Goal: Check status: Check status

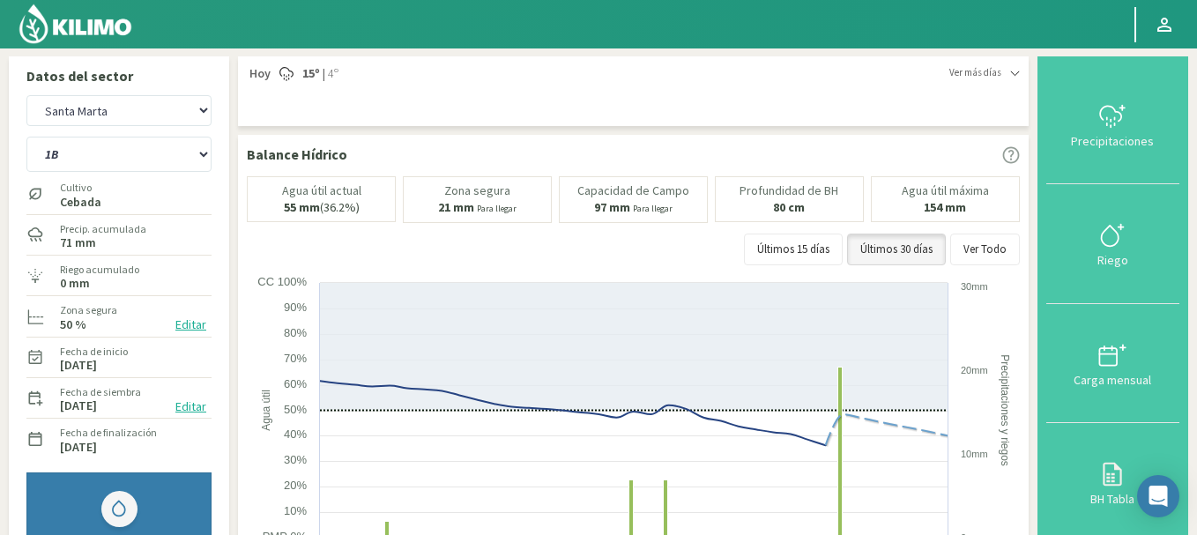
select select "1: Object"
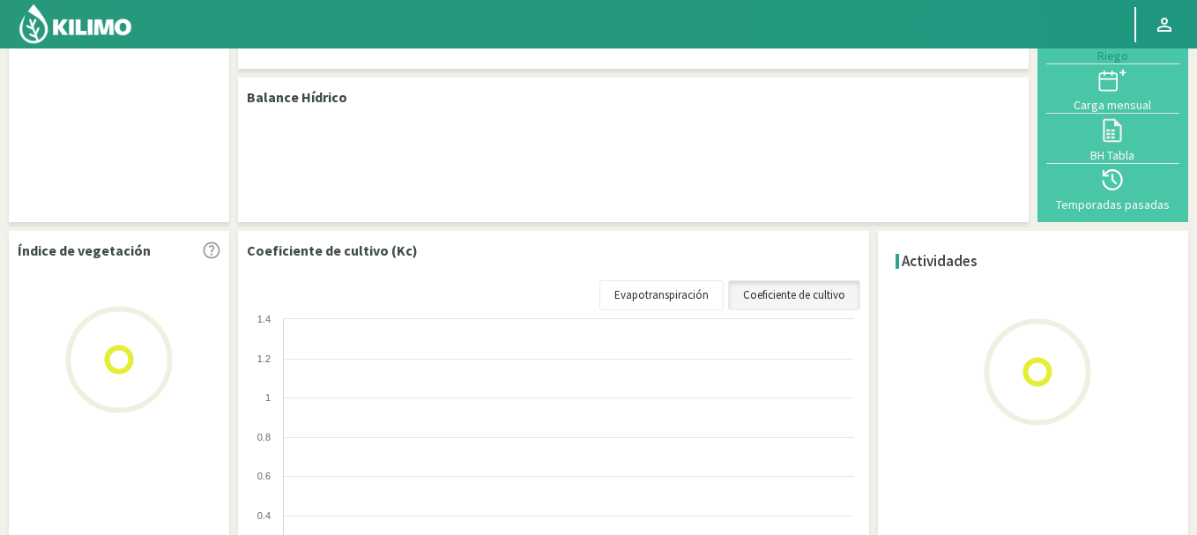
scroll to position [123, 0]
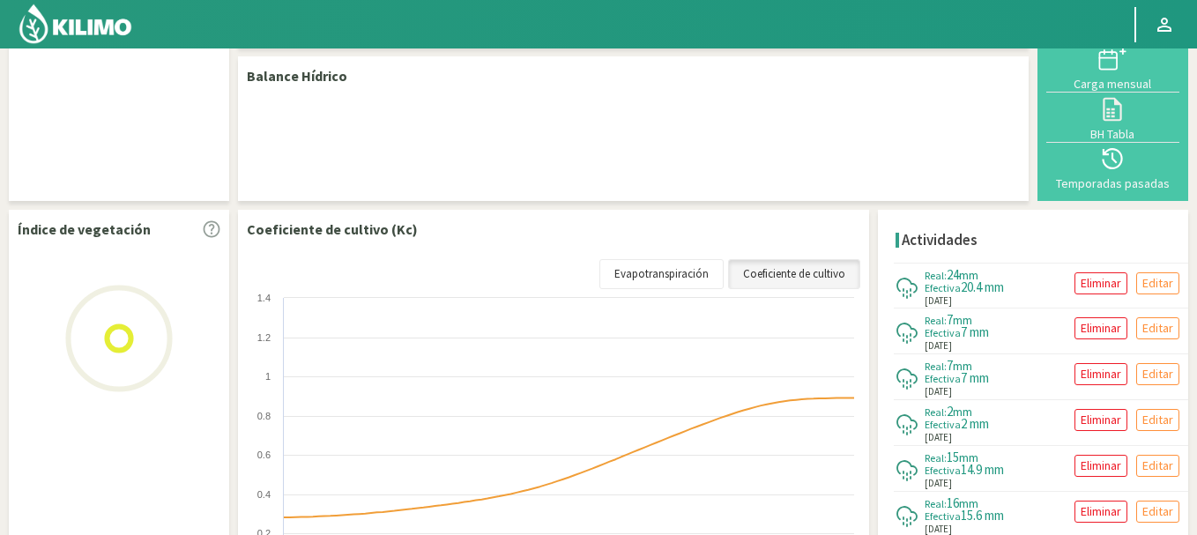
select select "1: Object"
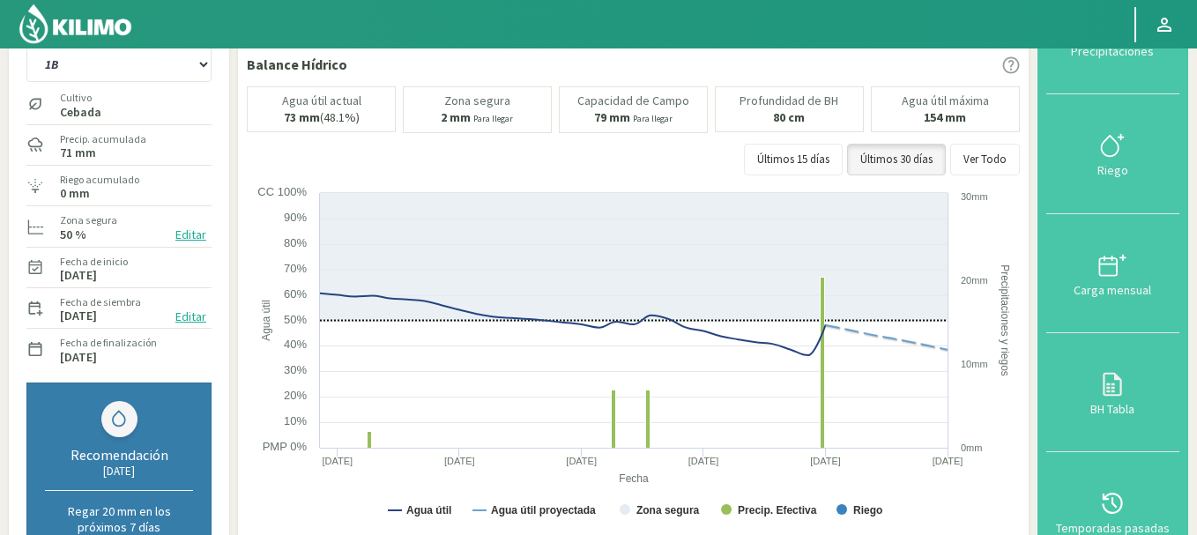
scroll to position [86, 0]
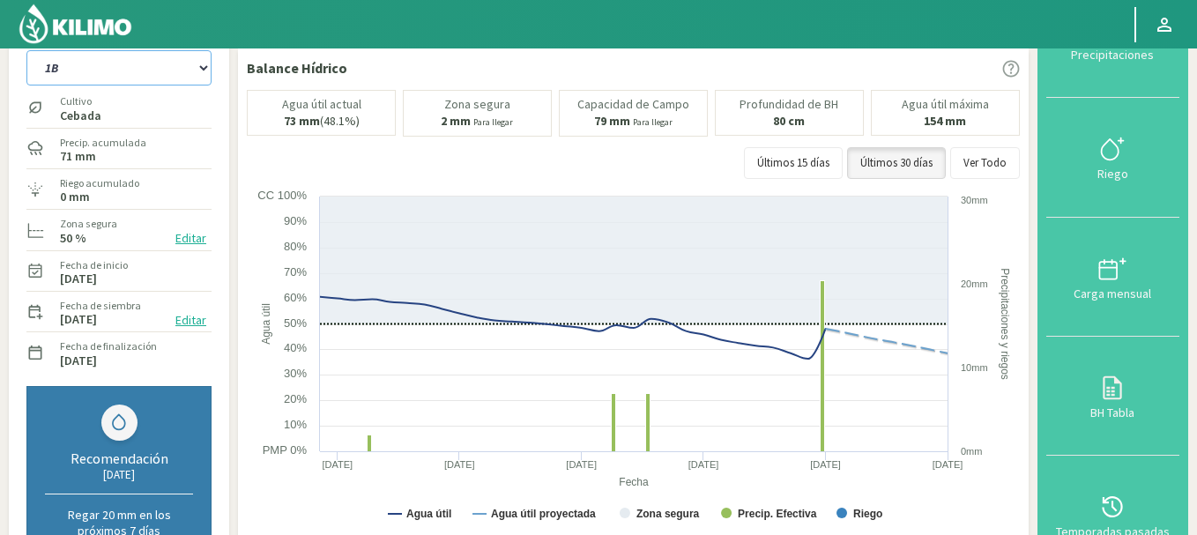
click at [152, 62] on select "1B 5B" at bounding box center [118, 67] width 185 height 35
select select "1: Object"
click at [26, 50] on select "1B 5B" at bounding box center [118, 67] width 185 height 35
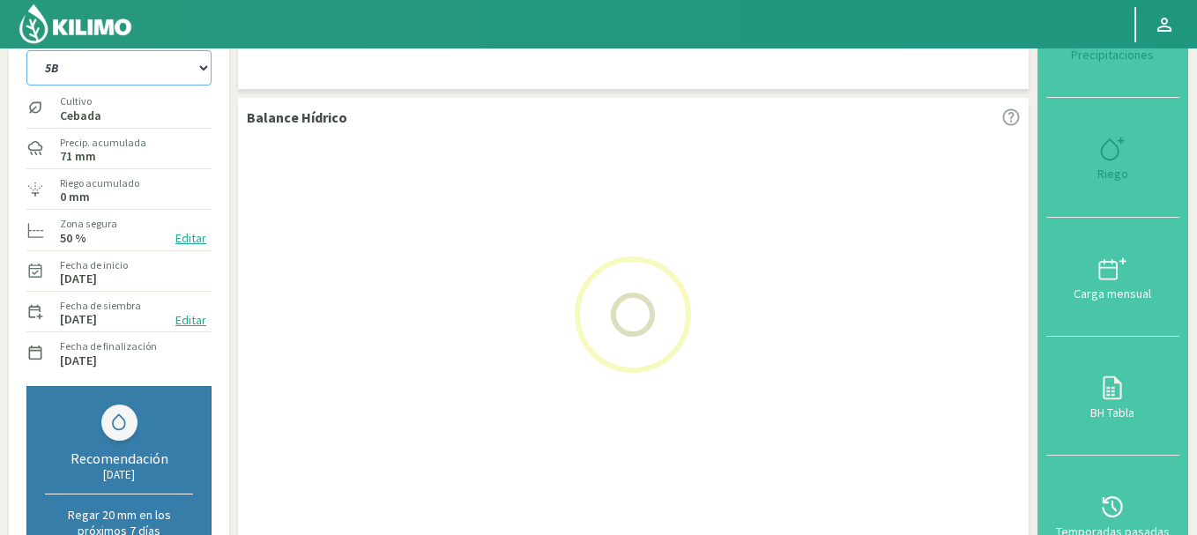
select select "3: Object"
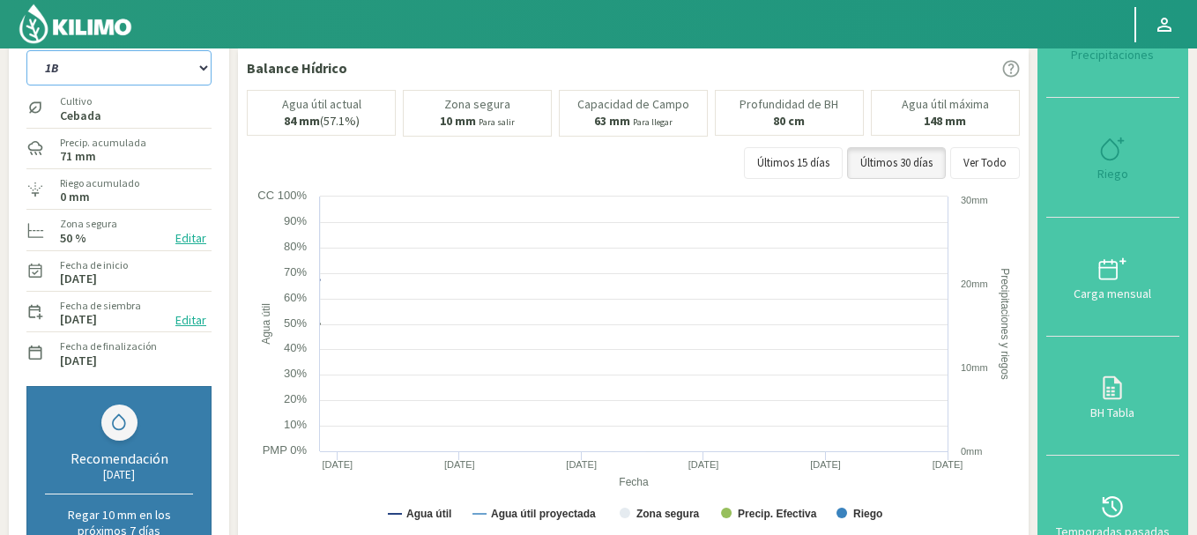
select select "3: Object"
